Goal: Task Accomplishment & Management: Use online tool/utility

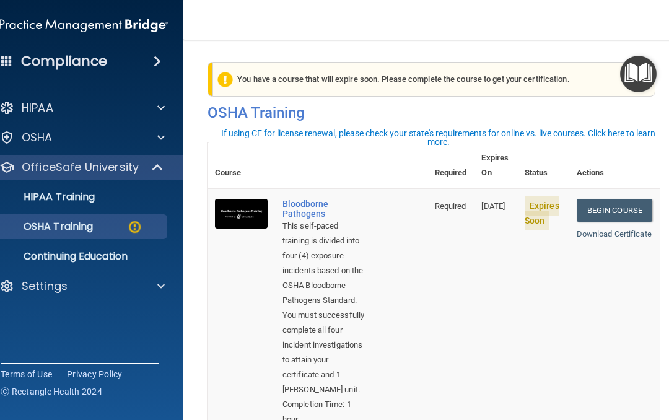
click at [43, 230] on p "OSHA Training" at bounding box center [43, 226] width 100 height 12
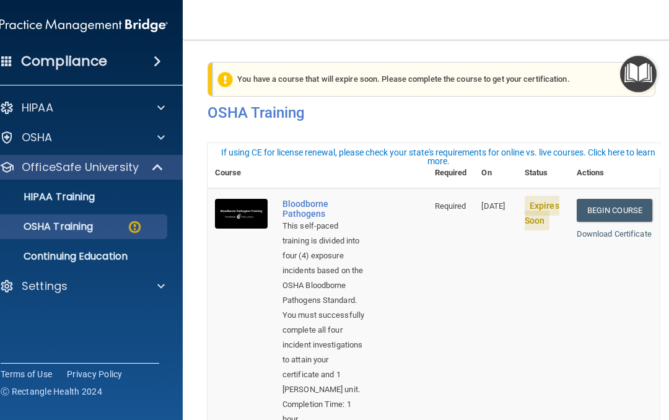
scroll to position [-11, 0]
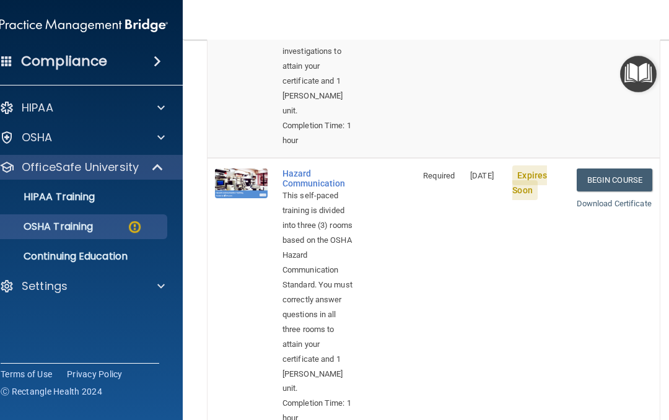
scroll to position [339, 0]
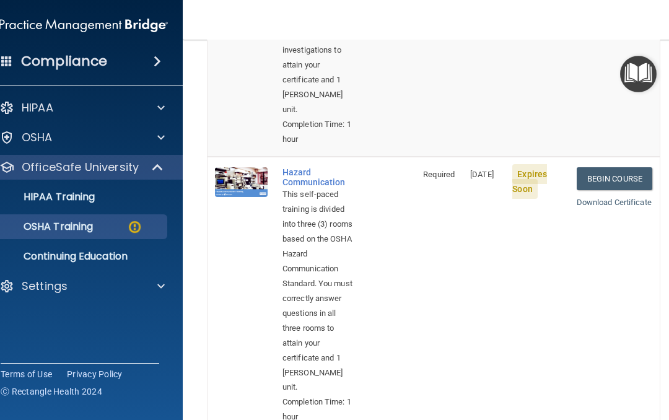
click at [615, 170] on link "Begin Course" at bounding box center [614, 178] width 76 height 23
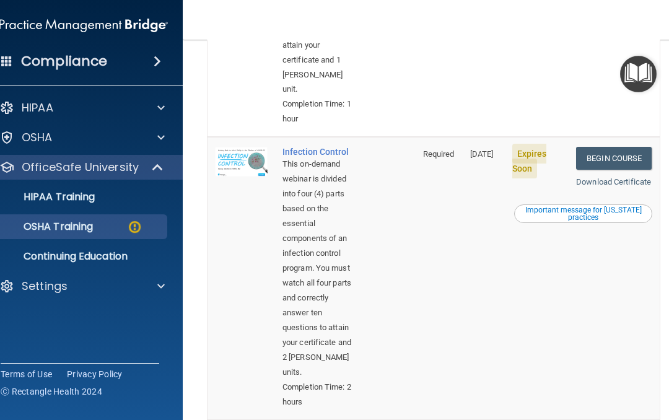
scroll to position [638, 0]
click at [620, 156] on link "Begin Course" at bounding box center [614, 157] width 76 height 23
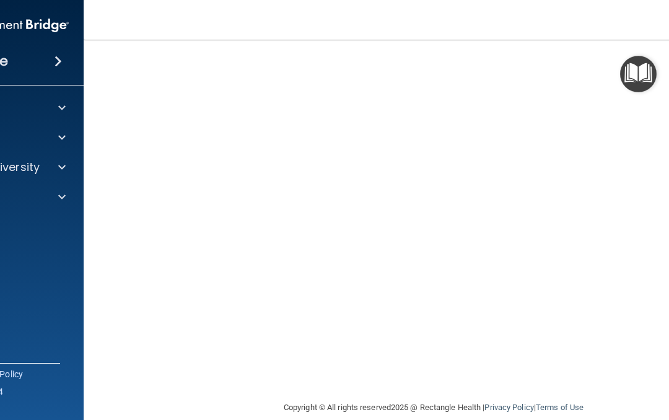
scroll to position [117, 0]
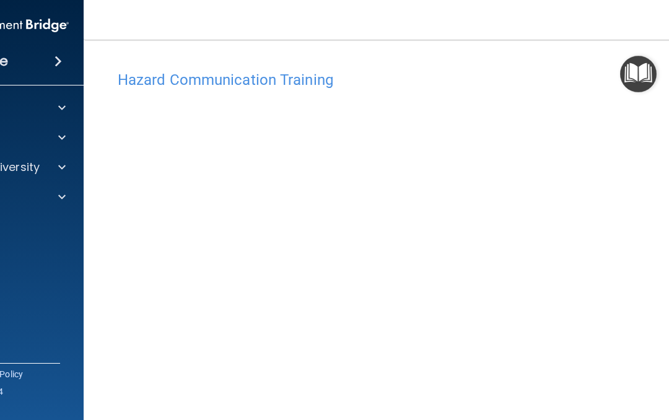
click at [45, 168] on div at bounding box center [60, 167] width 31 height 15
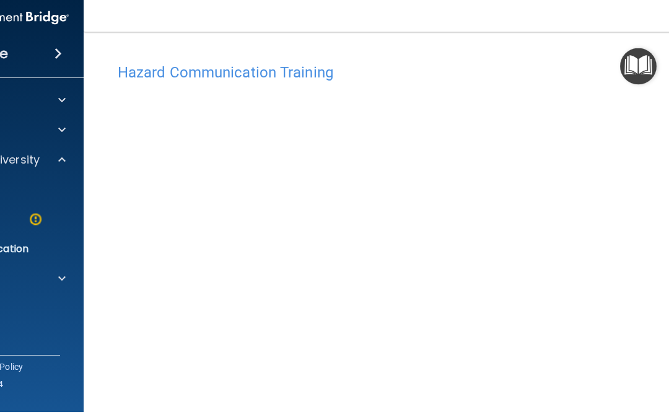
click at [41, 219] on img at bounding box center [35, 226] width 15 height 15
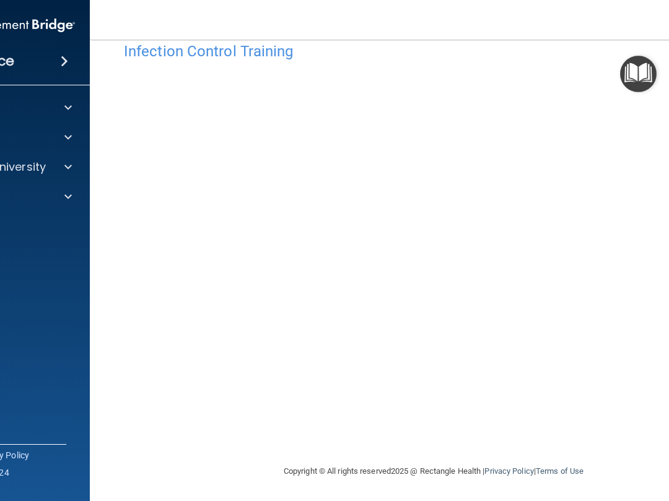
scroll to position [28, 0]
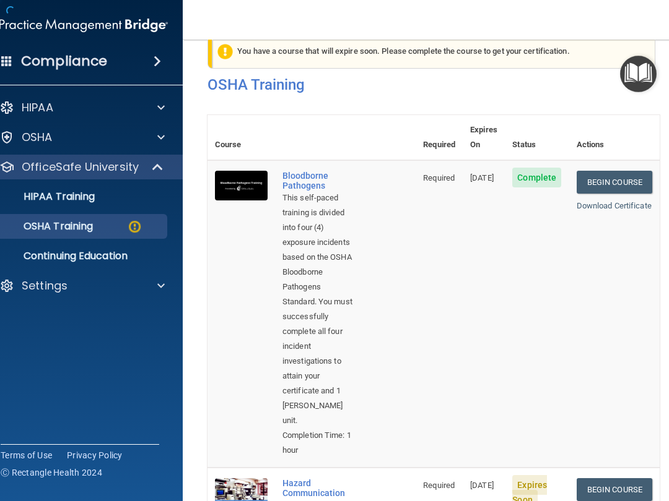
click at [49, 115] on p "HIPAA" at bounding box center [38, 107] width 32 height 15
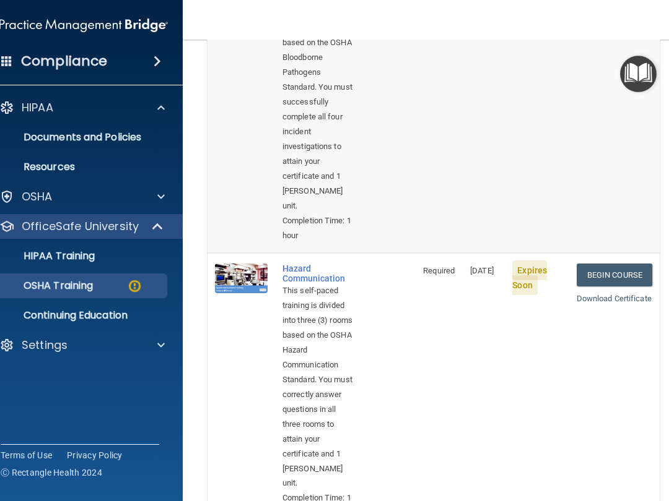
scroll to position [245, 0]
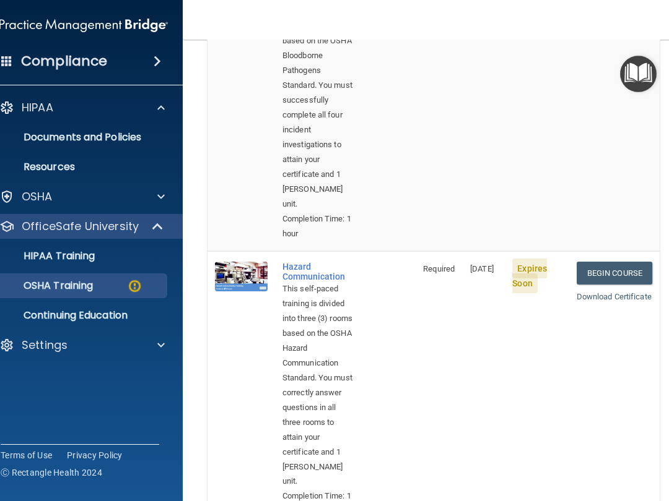
click at [608, 262] on link "Begin Course" at bounding box center [614, 273] width 76 height 23
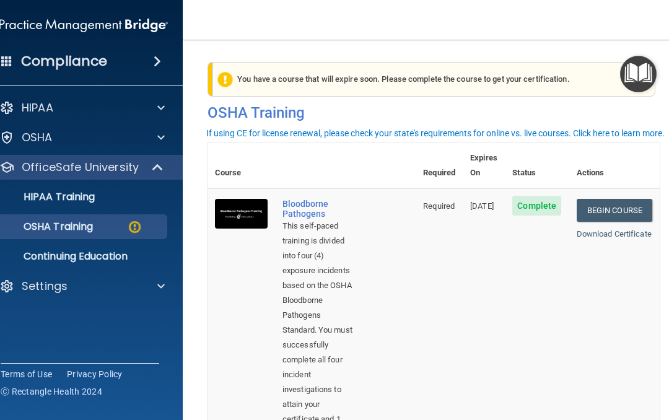
click at [583, 32] on nav "Toggle navigation Adrienne Lopez adrienne@billwhitleydds.com Manage My Enterpri…" at bounding box center [433, 20] width 501 height 40
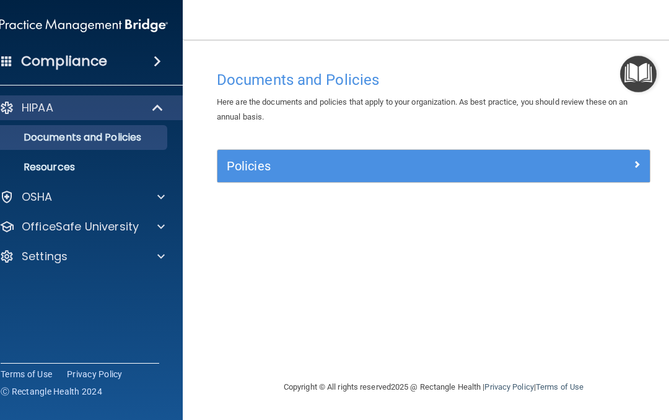
click at [137, 233] on div "OfficeSafe University" at bounding box center [67, 226] width 154 height 15
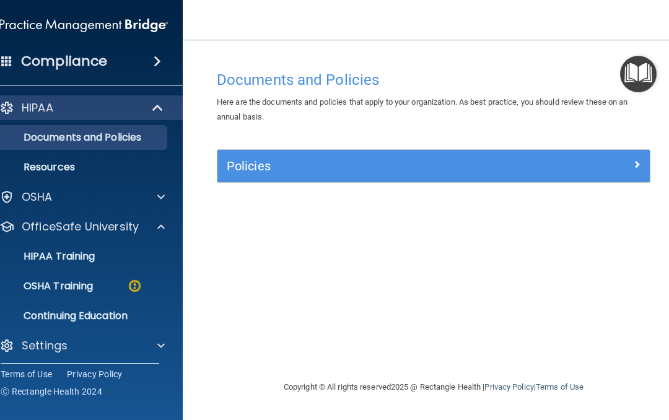
click at [135, 287] on img at bounding box center [134, 285] width 15 height 15
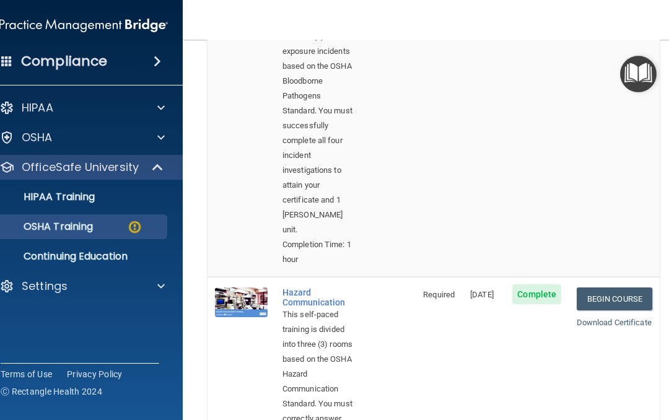
scroll to position [220, 0]
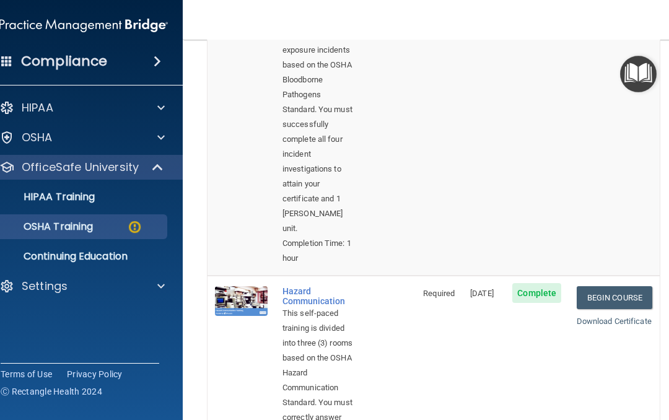
click at [615, 316] on link "Download Certificate" at bounding box center [613, 320] width 75 height 9
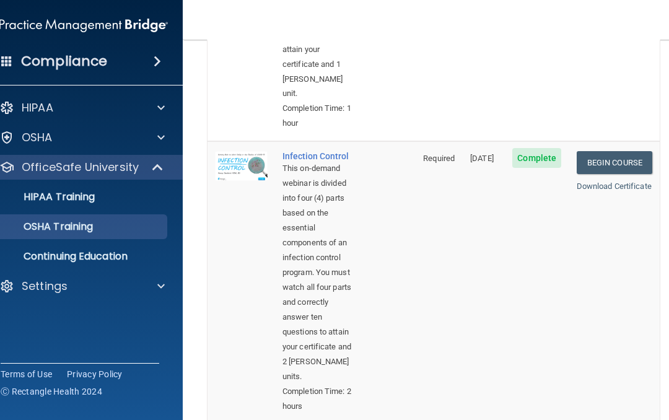
scroll to position [604, 0]
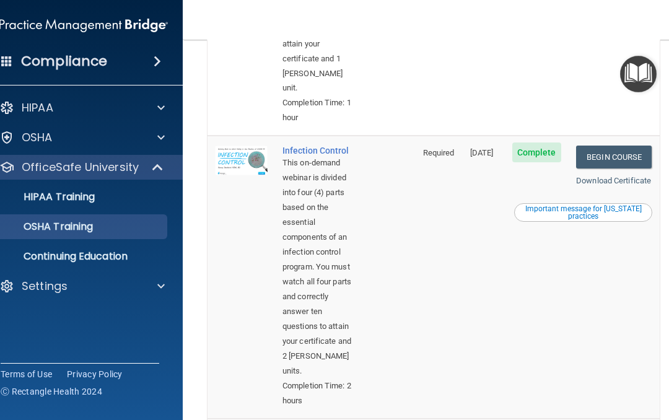
click at [621, 177] on link "Download Certificate" at bounding box center [613, 180] width 75 height 9
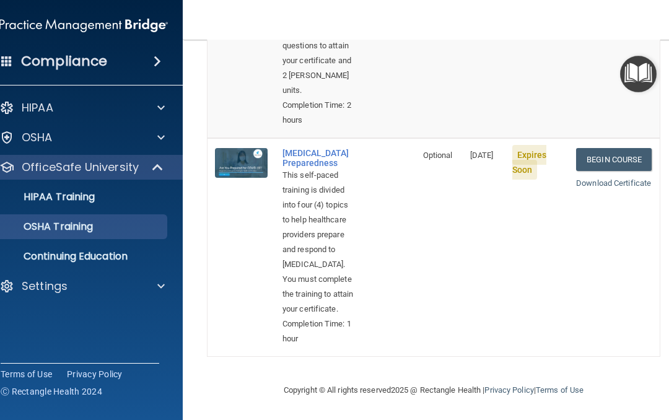
scroll to position [931, 0]
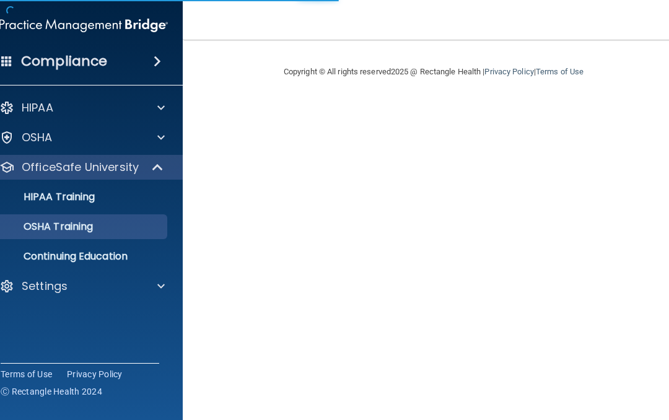
click at [147, 227] on div "OSHA Training" at bounding box center [77, 226] width 169 height 12
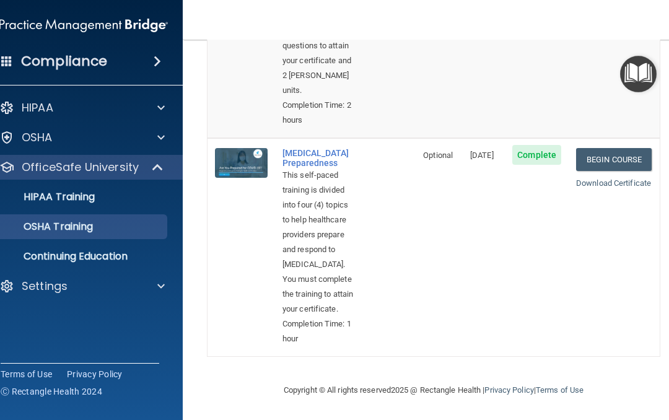
scroll to position [931, 0]
click at [623, 178] on link "Download Certificate" at bounding box center [613, 182] width 75 height 9
